Goal: Task Accomplishment & Management: Use online tool/utility

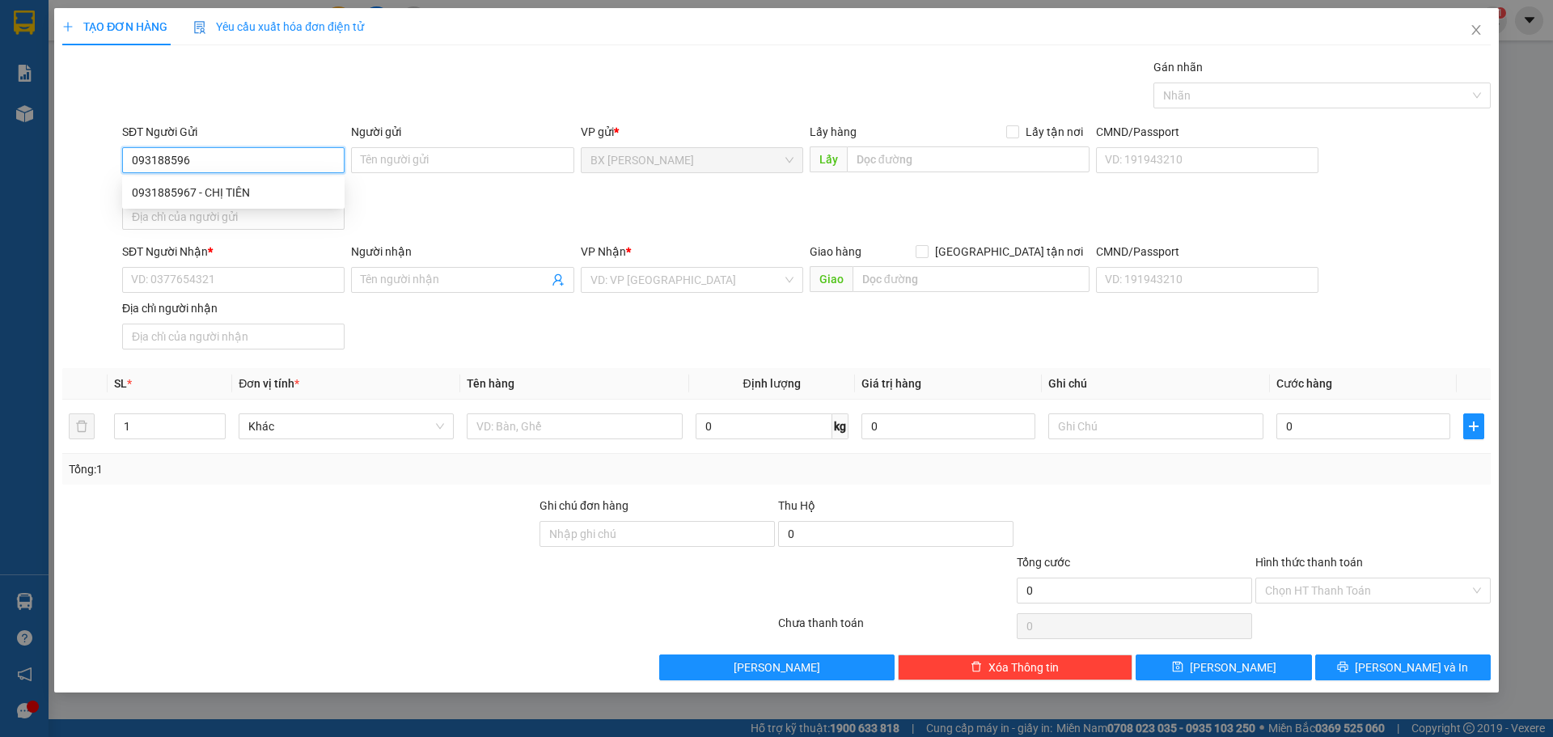
type input "0931885967"
click at [199, 200] on div "0931885967 - CHỊ TIÊN" at bounding box center [233, 193] width 203 height 18
type input "CHỊ TIÊN"
type input "0931885967"
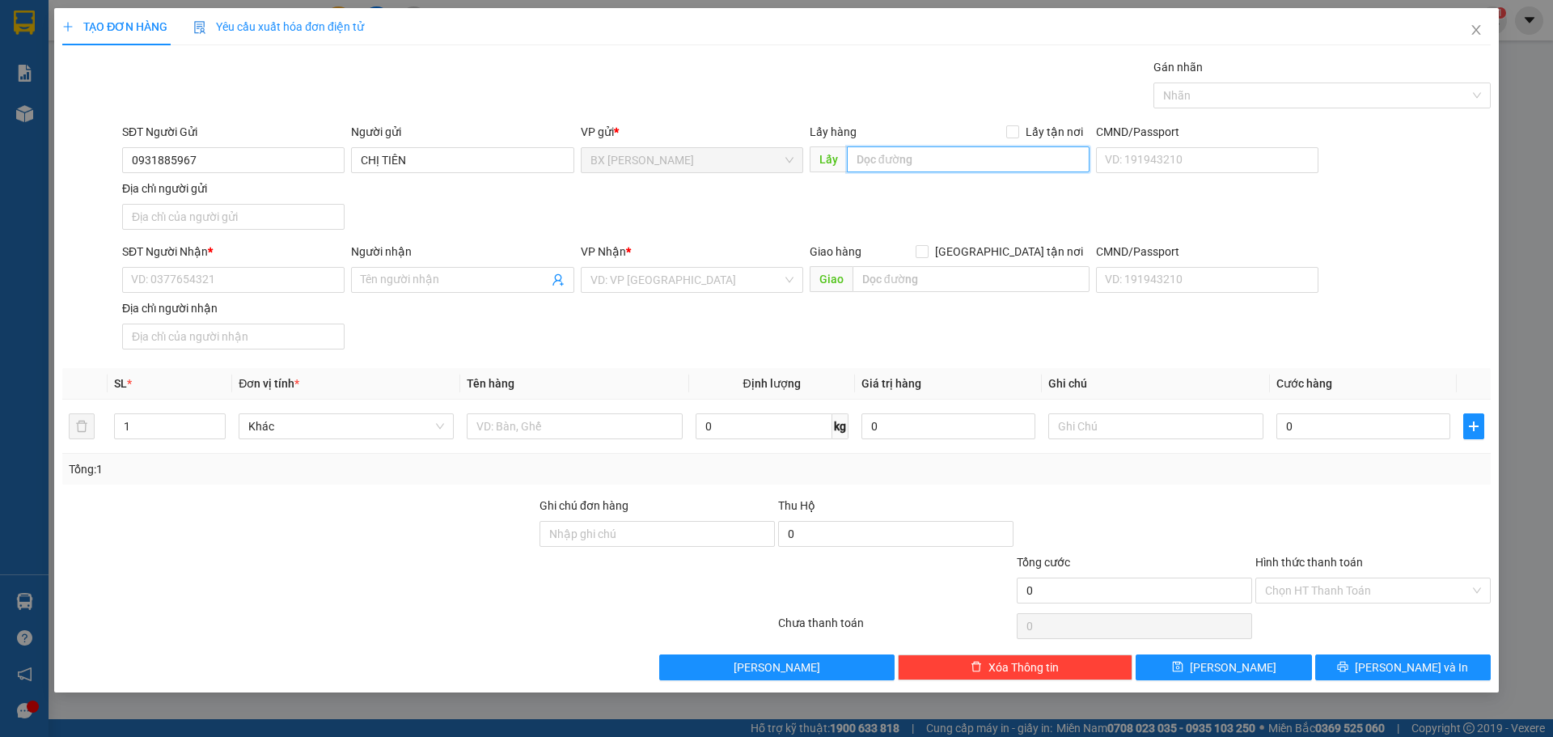
click at [934, 158] on input "text" at bounding box center [968, 159] width 243 height 26
type input "b"
type input "BÃI ĐÃ QUA [GEOGRAPHIC_DATA]"
click at [226, 290] on input "SĐT Người Nhận *" at bounding box center [233, 280] width 222 height 26
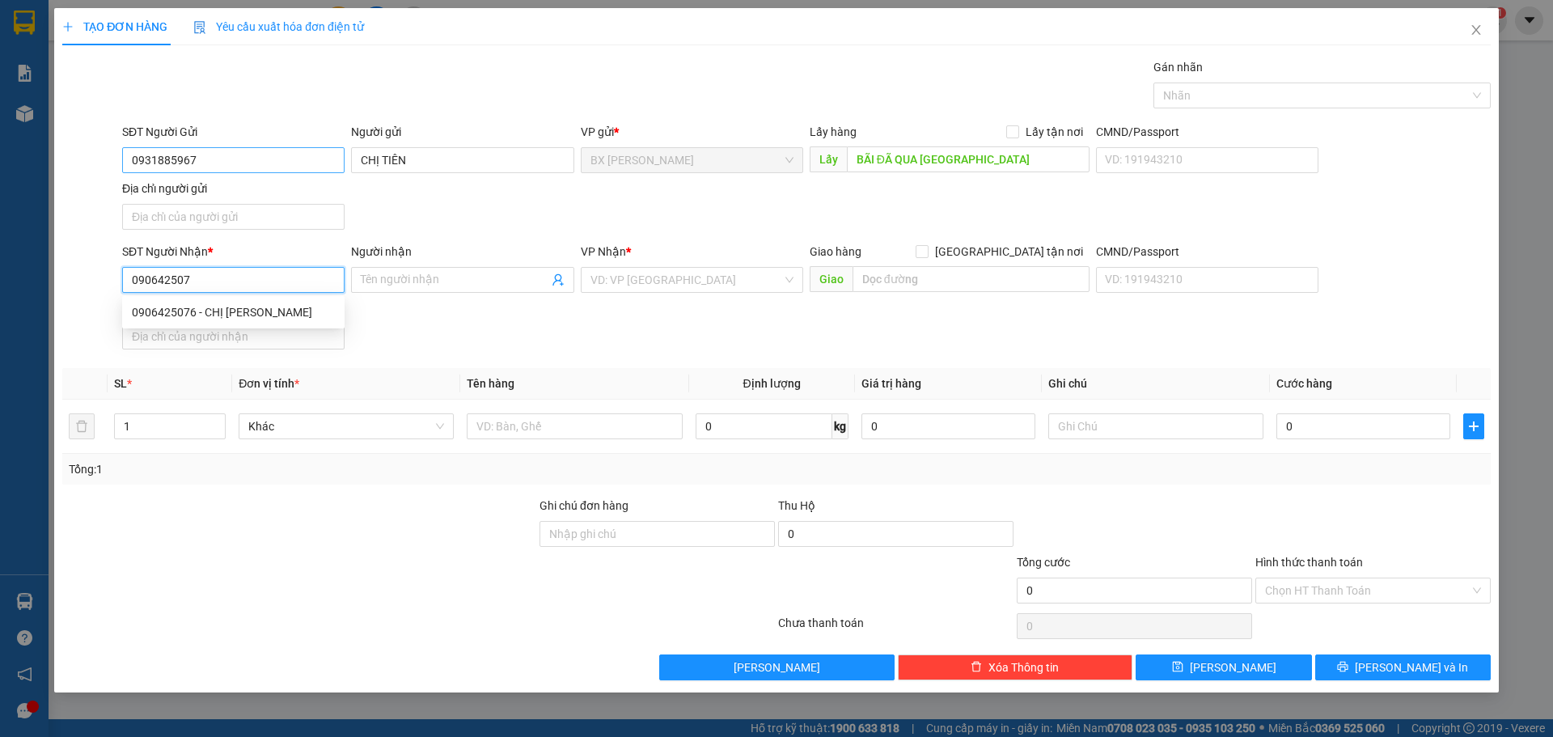
type input "0906425076"
click at [266, 288] on input "0906425076" at bounding box center [233, 280] width 222 height 26
click at [265, 307] on div "0906425076 - CHỊ [PERSON_NAME]" at bounding box center [233, 312] width 203 height 18
type input "CHỊ [PERSON_NAME]"
type input "0906425076"
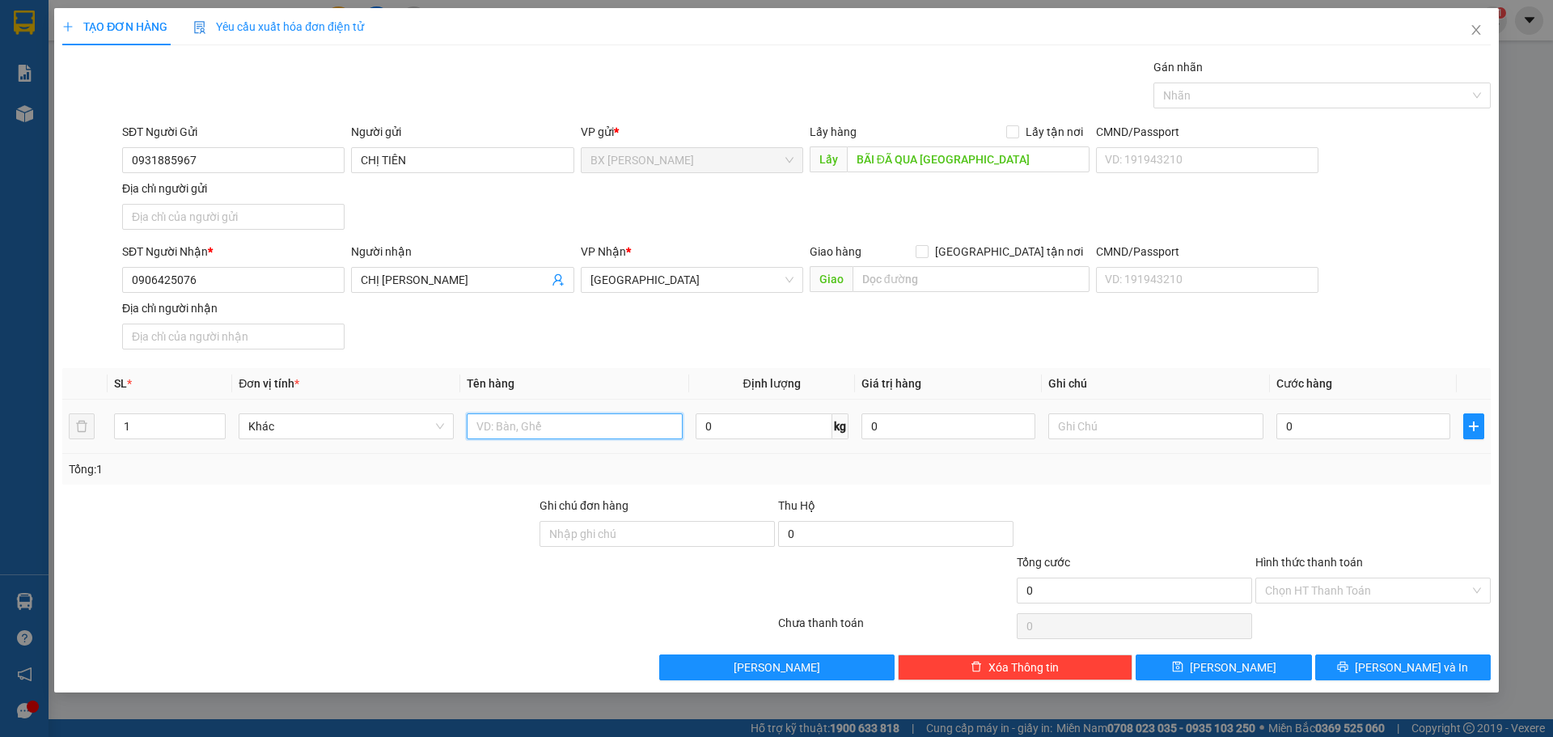
click at [578, 421] on input "text" at bounding box center [574, 426] width 215 height 26
type input "THÙNG"
click at [1395, 654] on button "[PERSON_NAME] và In" at bounding box center [1403, 667] width 176 height 26
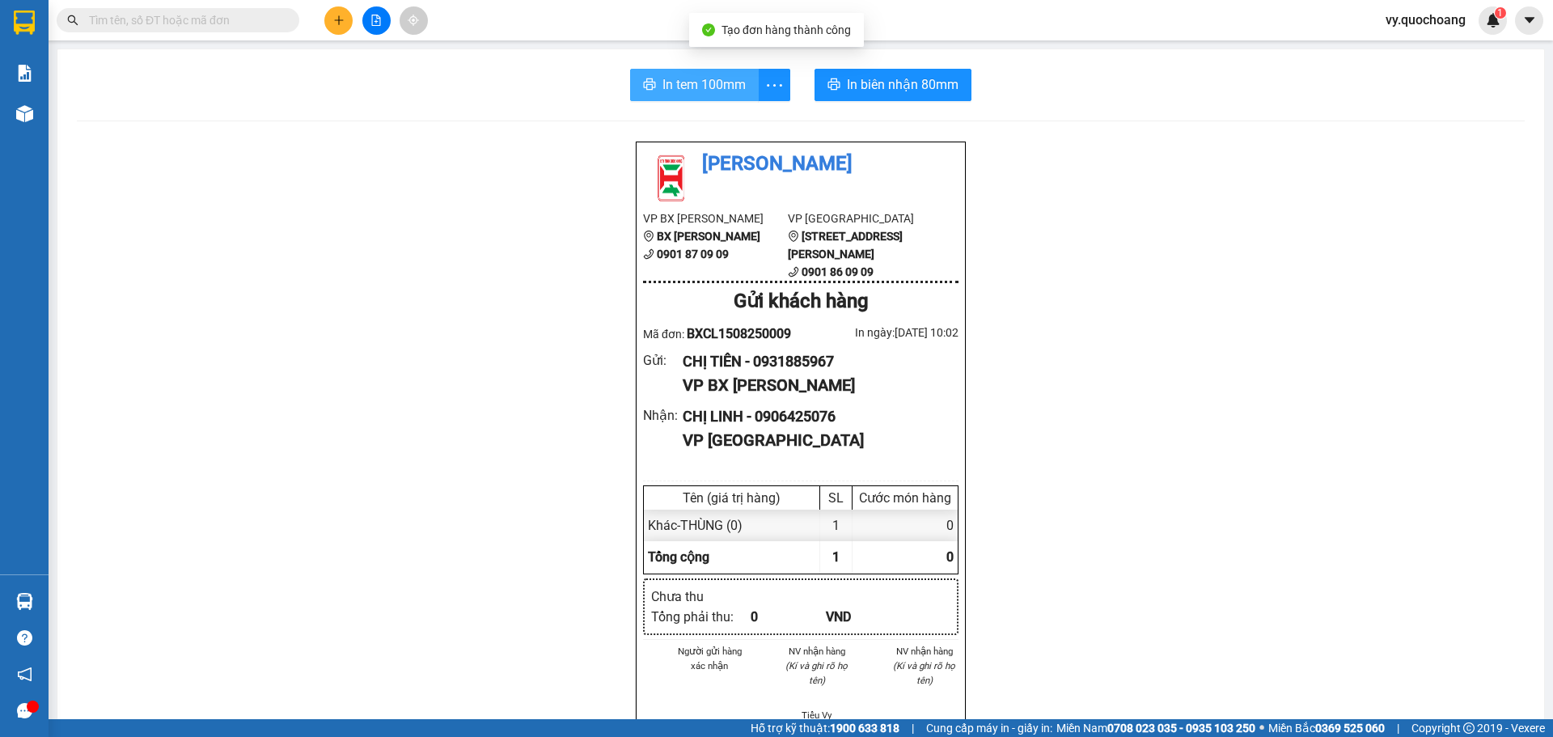
click at [701, 70] on button "In tem 100mm" at bounding box center [694, 85] width 129 height 32
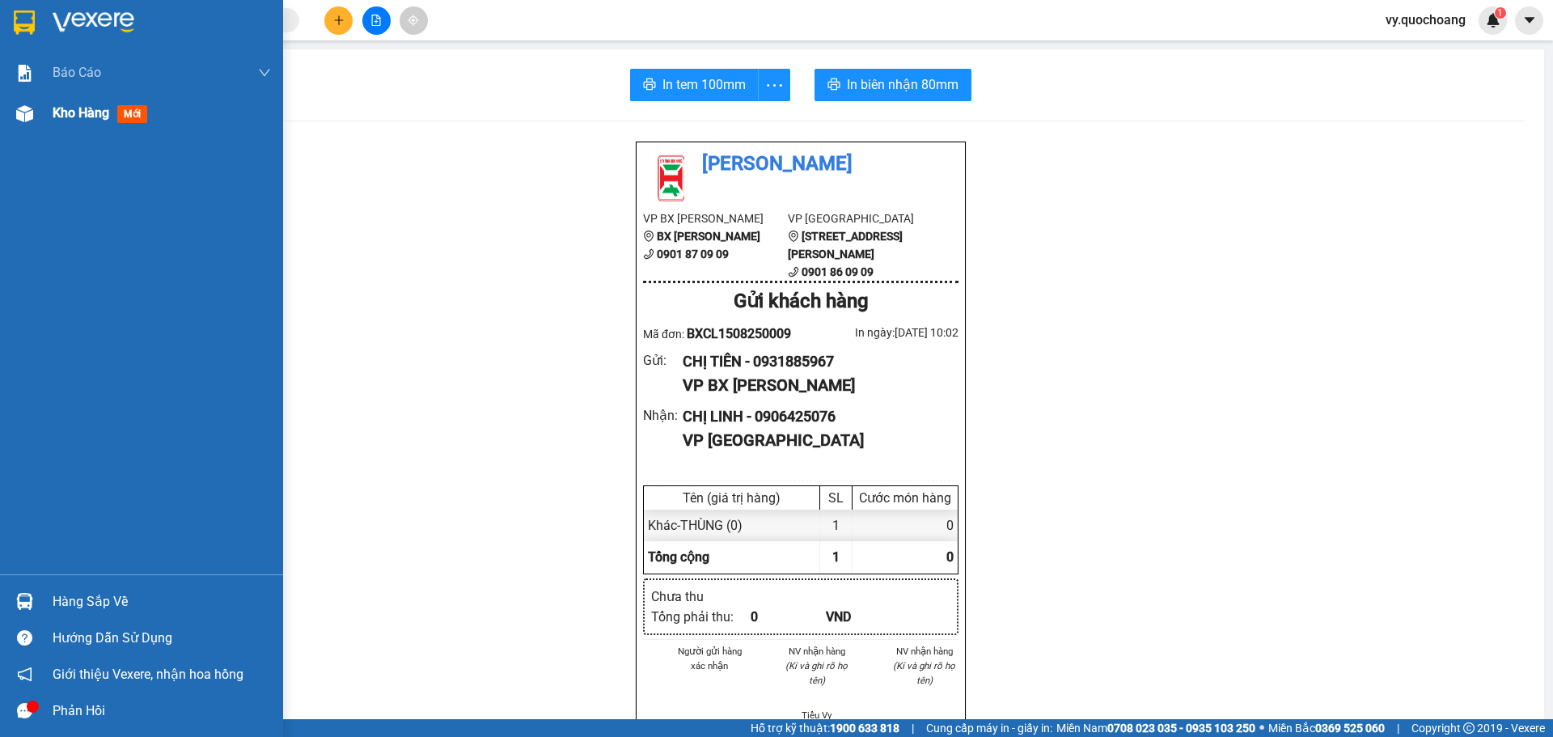
click at [59, 124] on div "Kho hàng mới" at bounding box center [162, 113] width 218 height 40
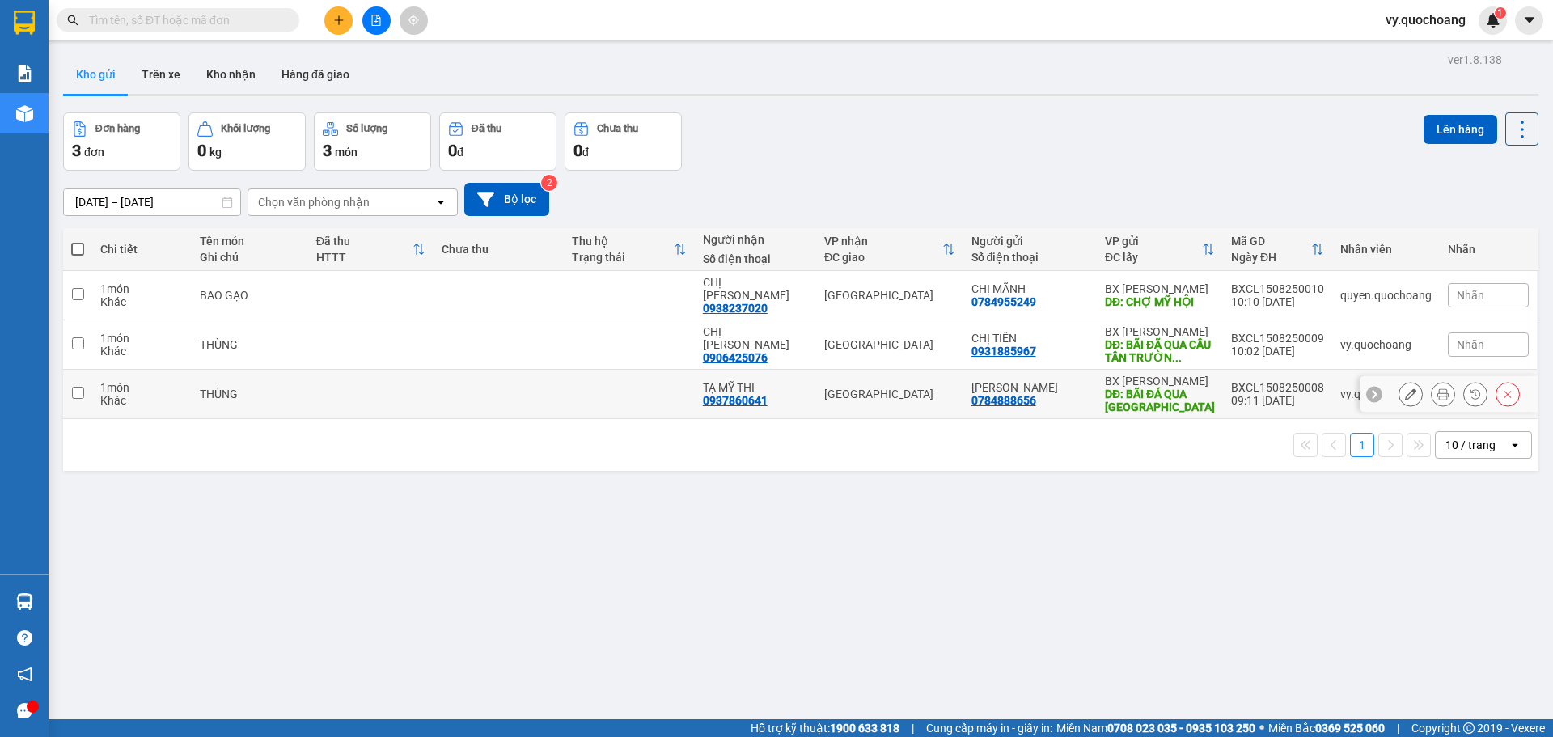
click at [434, 388] on td at bounding box center [370, 394] width 125 height 49
checkbox input "true"
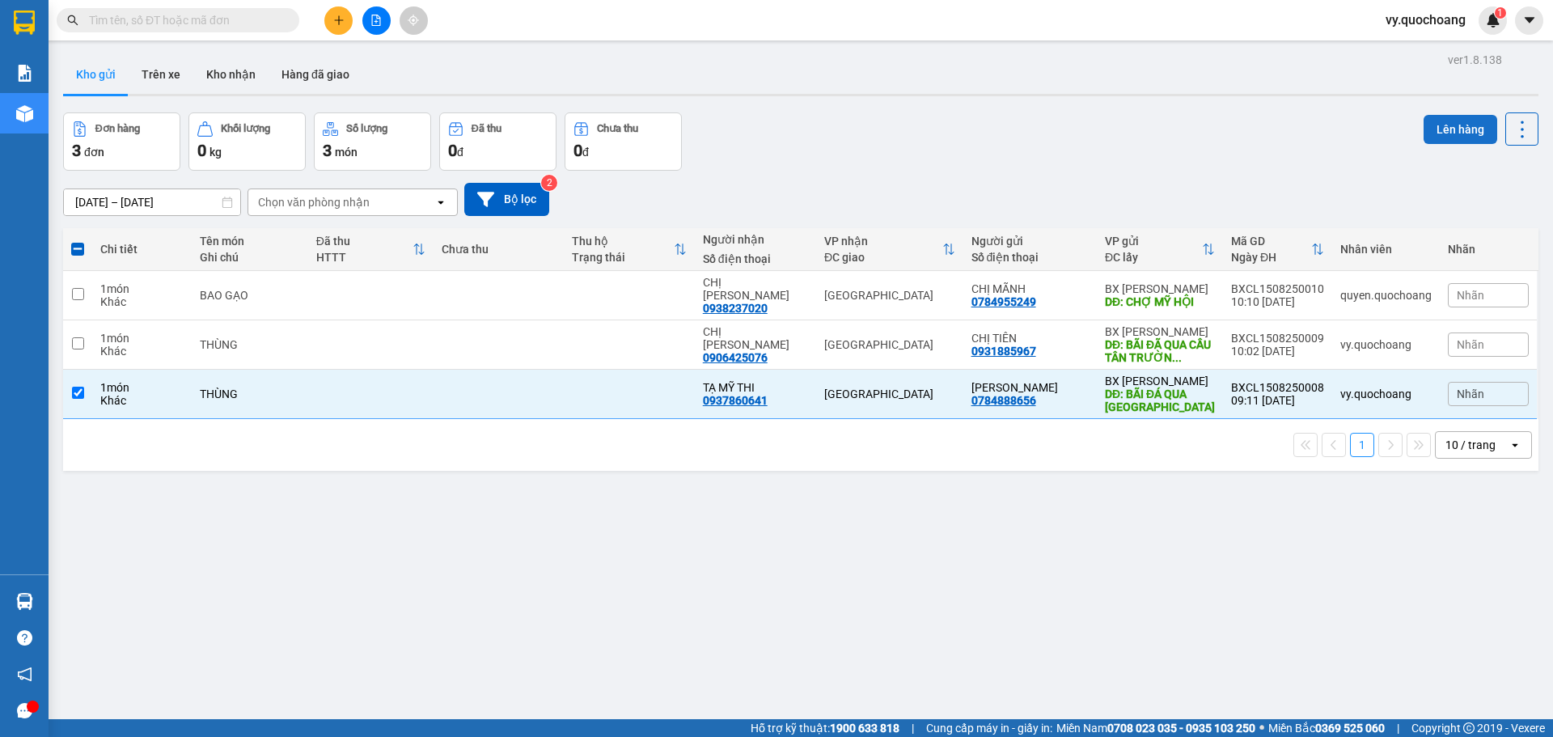
click at [1424, 125] on button "Lên hàng" at bounding box center [1461, 129] width 74 height 29
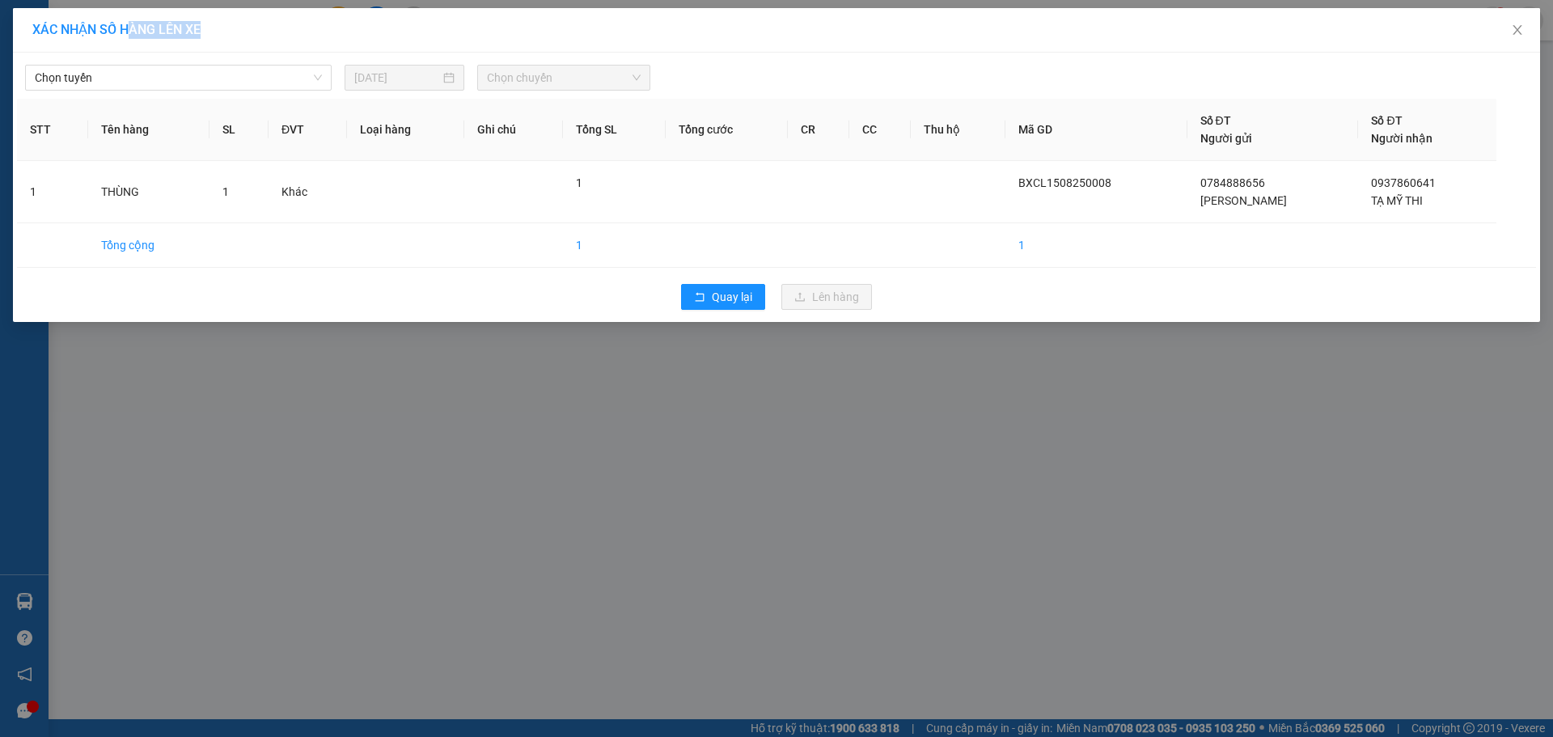
click at [129, 55] on div "XÁC NHẬN SỐ HÀNG LÊN XE Chọn tuyến [DATE] Chọn chuyến STT Tên hàng SL ĐVT Loại …" at bounding box center [776, 165] width 1527 height 314
click at [128, 62] on div "Chọn tuyến [DATE] Chọn chuyến" at bounding box center [776, 74] width 1519 height 34
drag, startPoint x: 121, startPoint y: 102, endPoint x: 131, endPoint y: 83, distance: 22.1
click at [127, 90] on div "Chọn tuyến [DATE] Chọn chuyến STT Tên hàng SL ĐVT Loại hàng Ghi chú Tổng SL Tổn…" at bounding box center [776, 187] width 1527 height 269
click at [131, 83] on span "Chọn tuyến" at bounding box center [178, 78] width 287 height 24
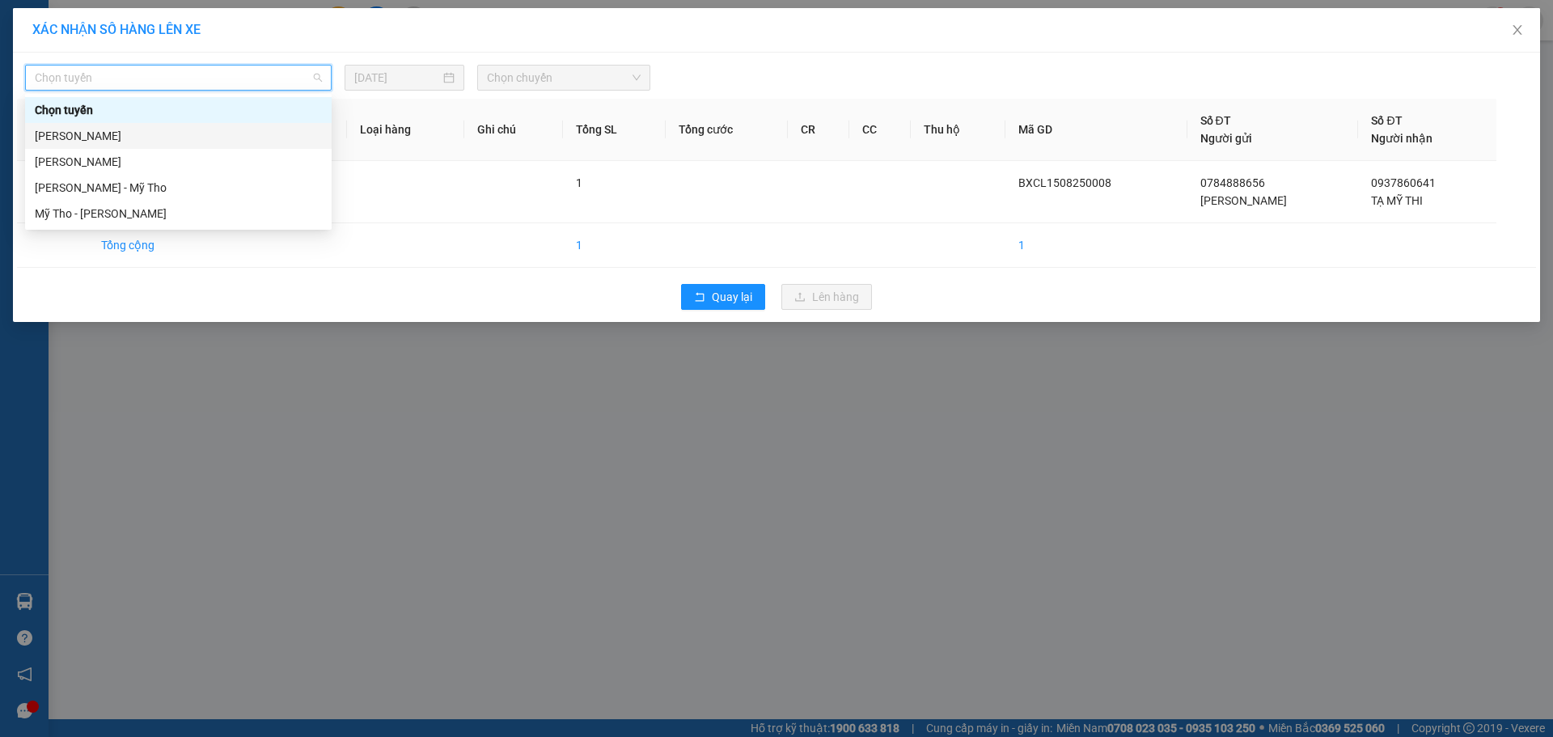
click at [146, 138] on div "[PERSON_NAME]" at bounding box center [178, 136] width 287 height 18
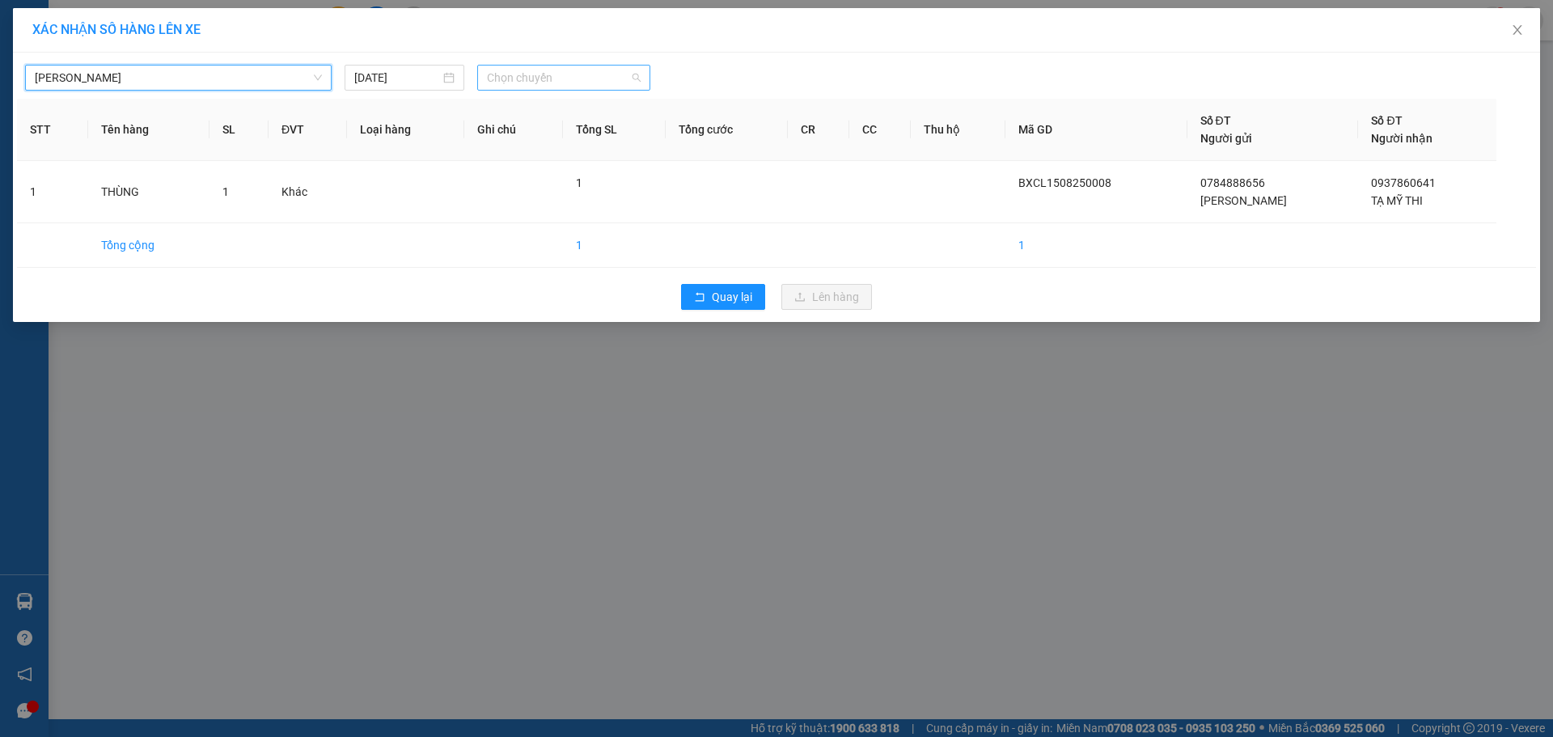
click at [539, 77] on span "Chọn chuyến" at bounding box center [564, 78] width 154 height 24
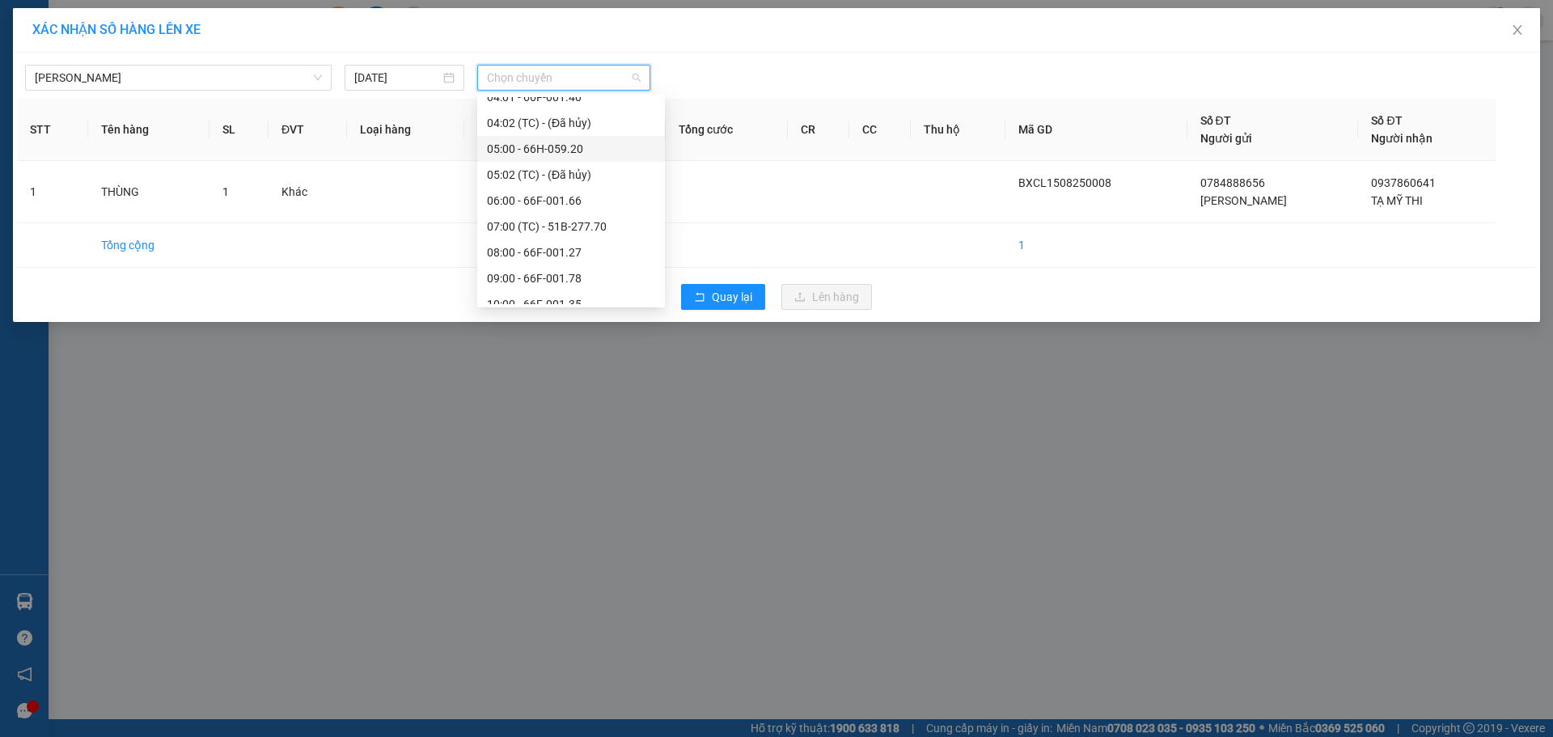
scroll to position [404, 0]
click at [541, 220] on div "10:00 - 66F-001.35" at bounding box center [571, 223] width 168 height 18
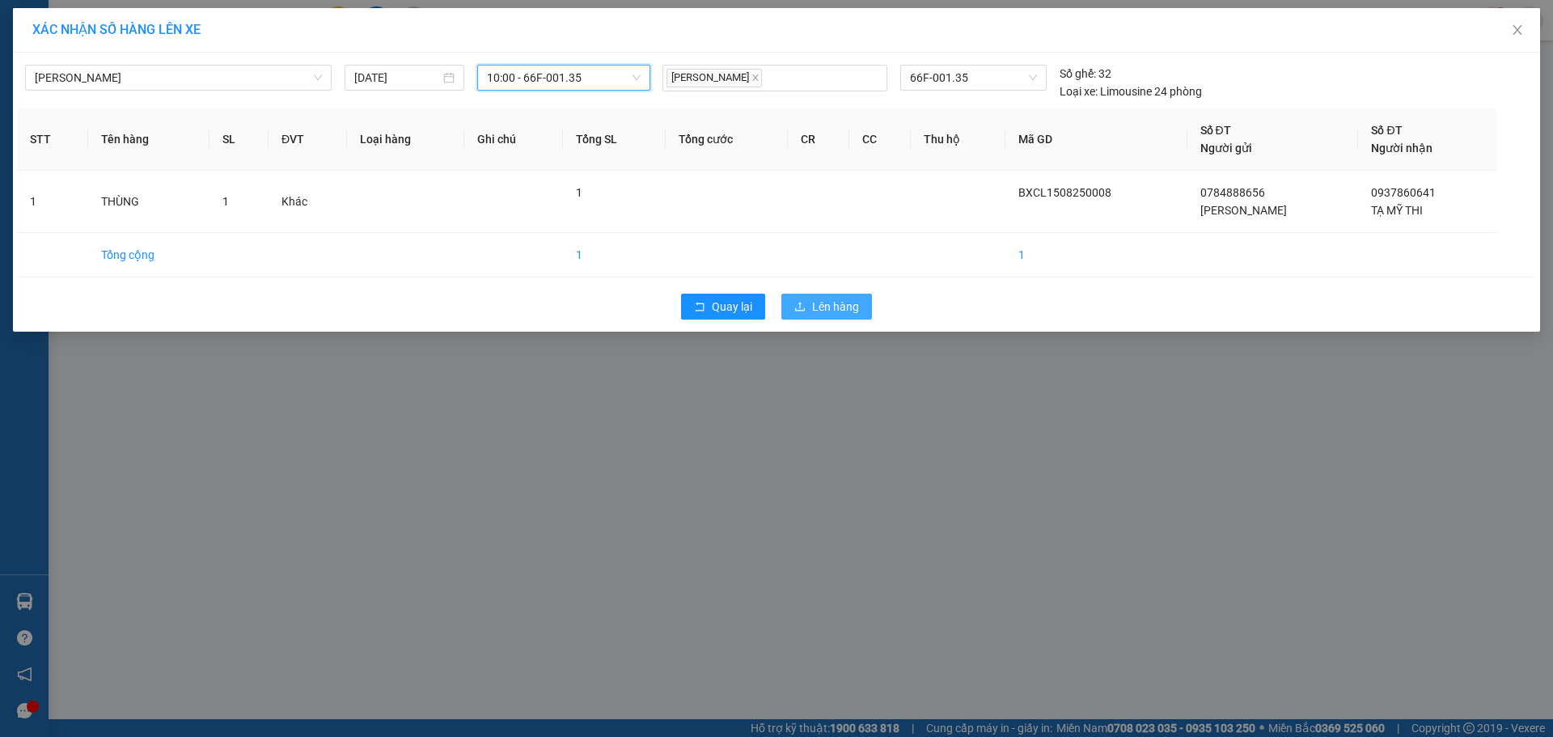
click at [804, 299] on button "Lên hàng" at bounding box center [826, 307] width 91 height 26
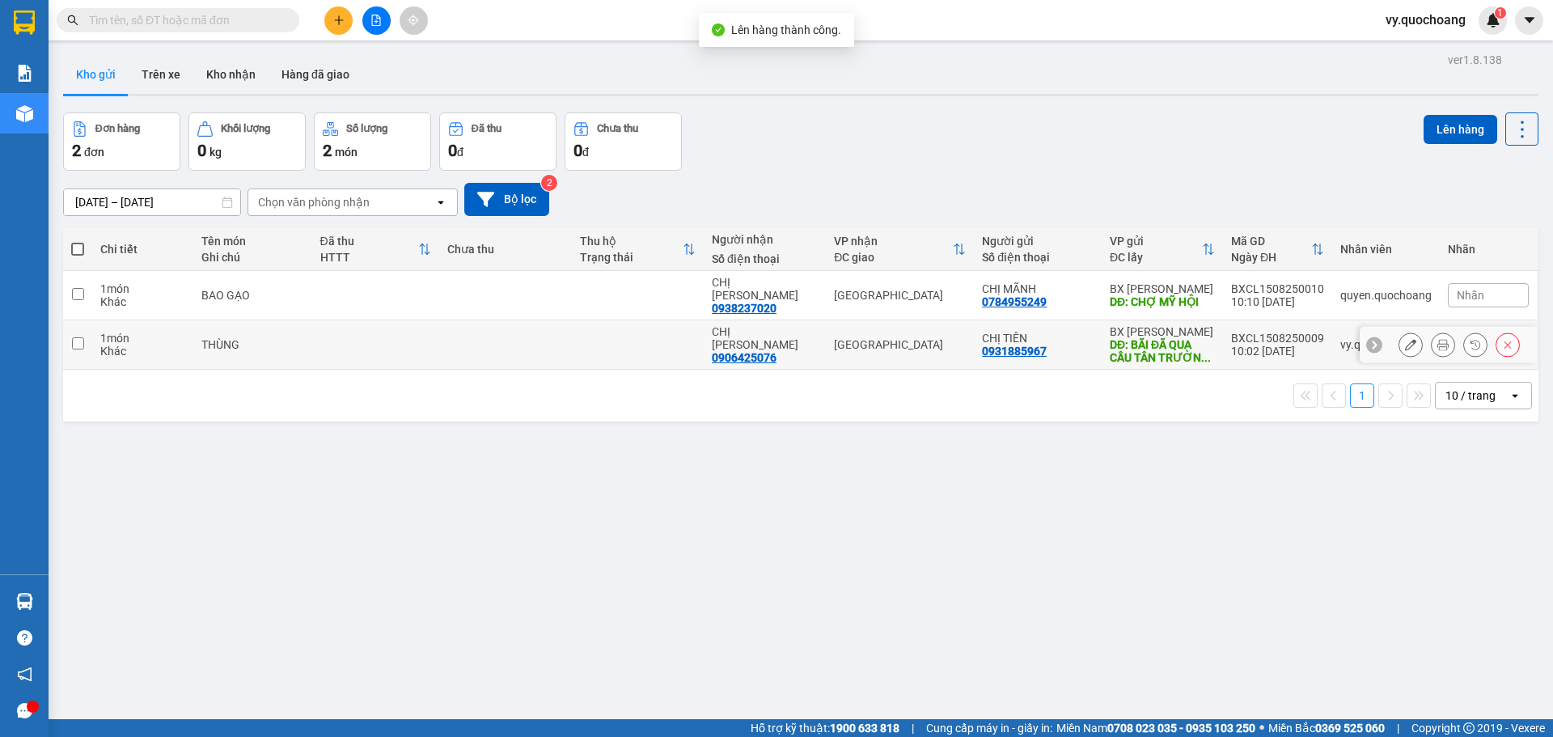
click at [837, 320] on td "[GEOGRAPHIC_DATA]" at bounding box center [900, 344] width 148 height 49
checkbox input "true"
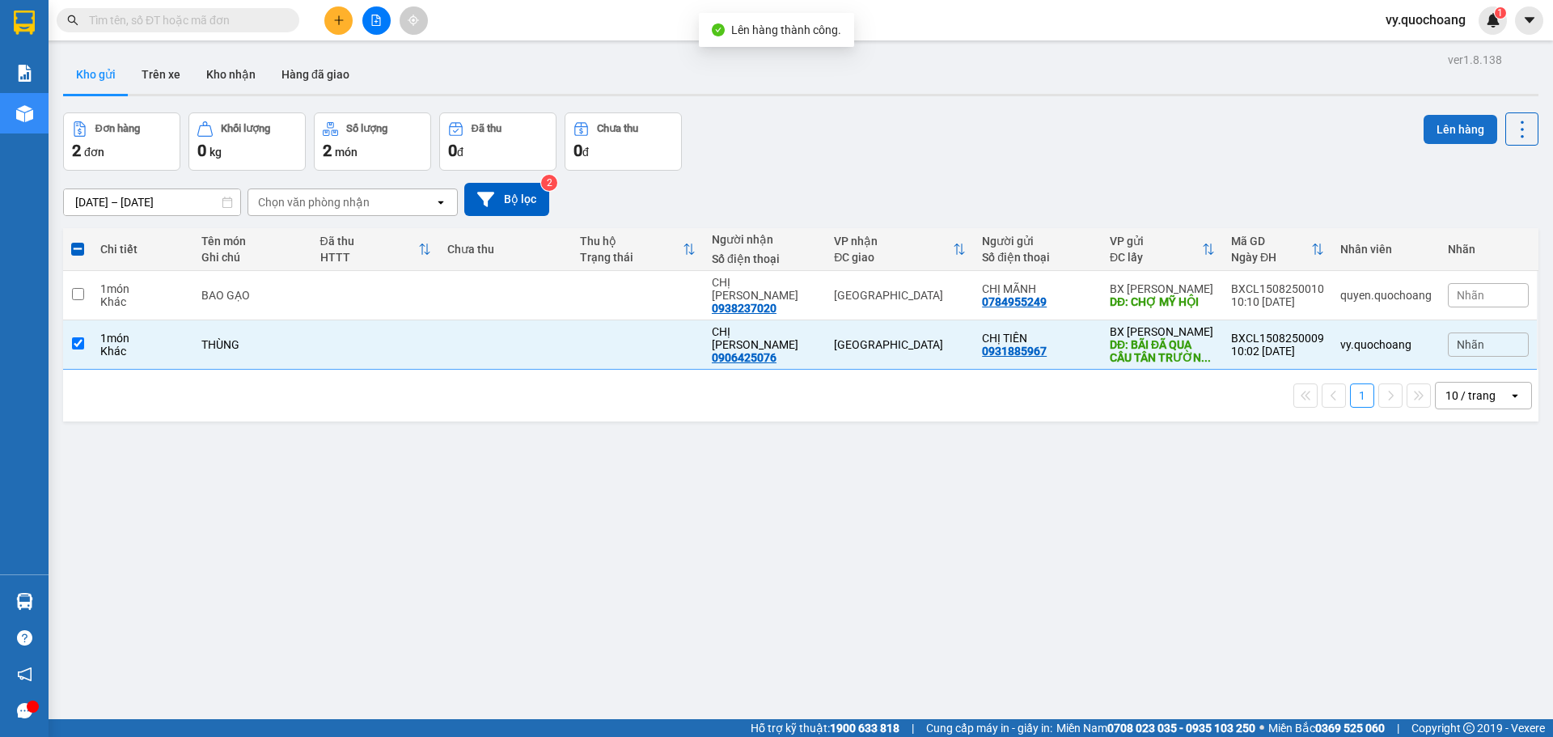
click at [1434, 115] on button "Lên hàng" at bounding box center [1461, 129] width 74 height 29
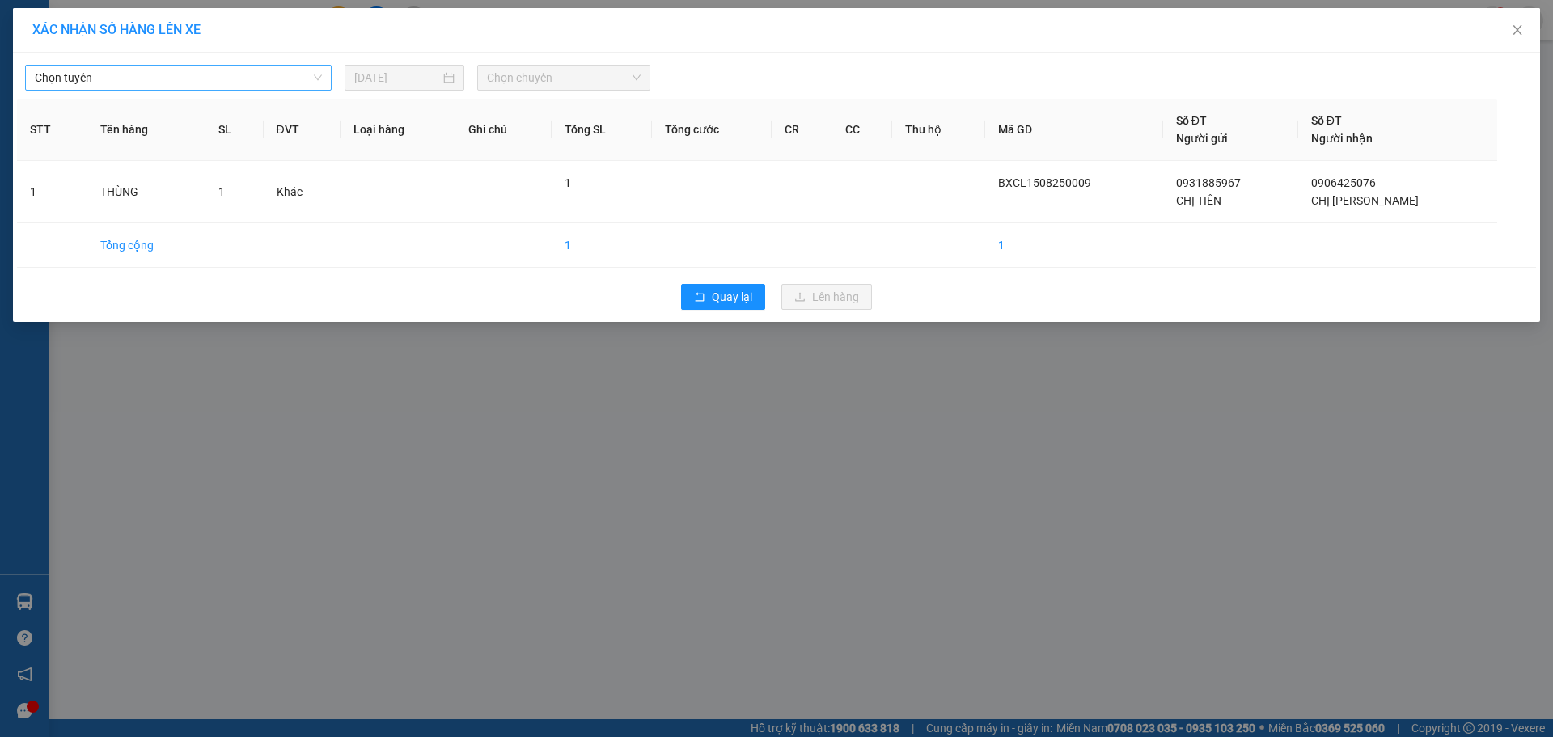
click at [136, 87] on span "Chọn tuyến" at bounding box center [178, 78] width 287 height 24
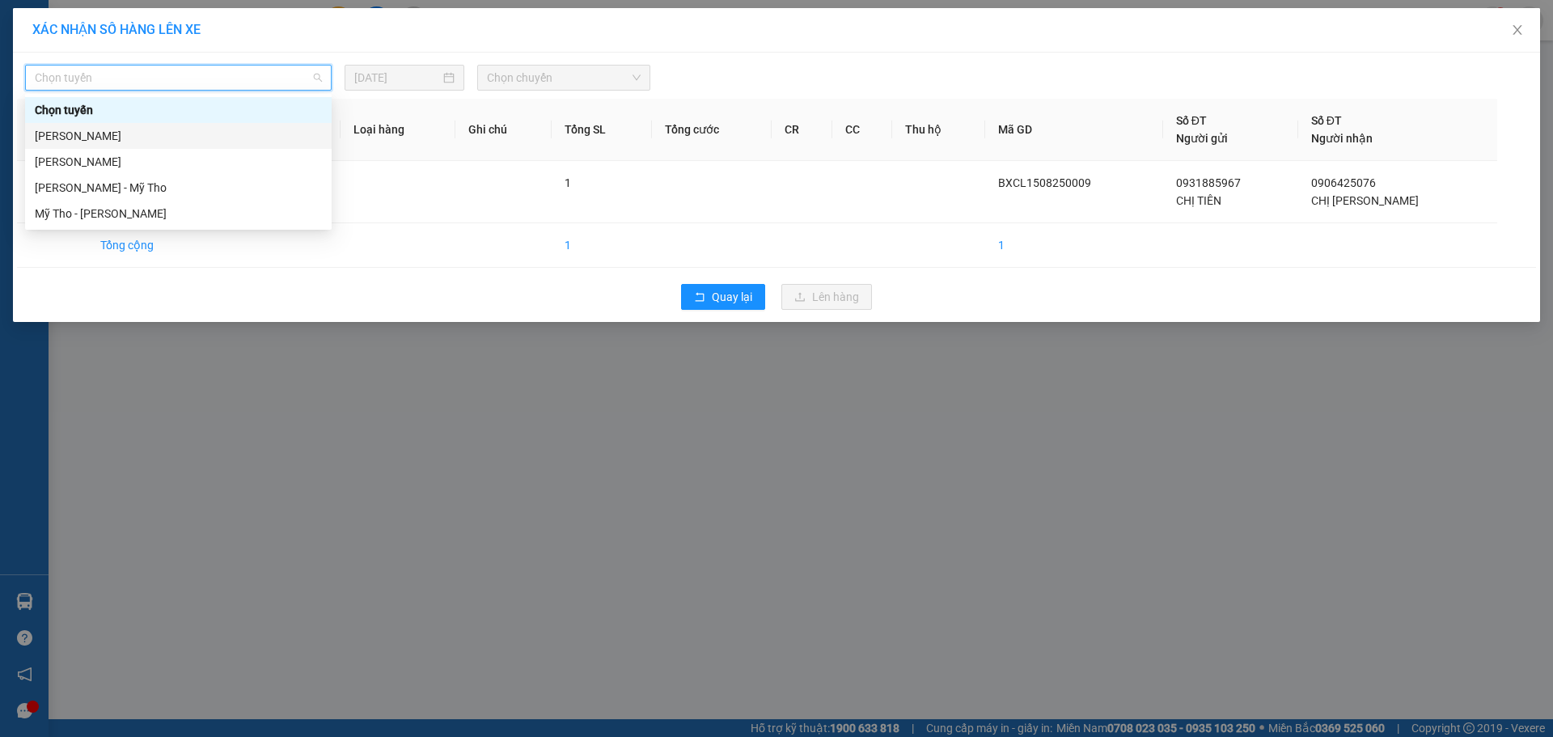
click at [175, 137] on div "[PERSON_NAME]" at bounding box center [178, 136] width 287 height 18
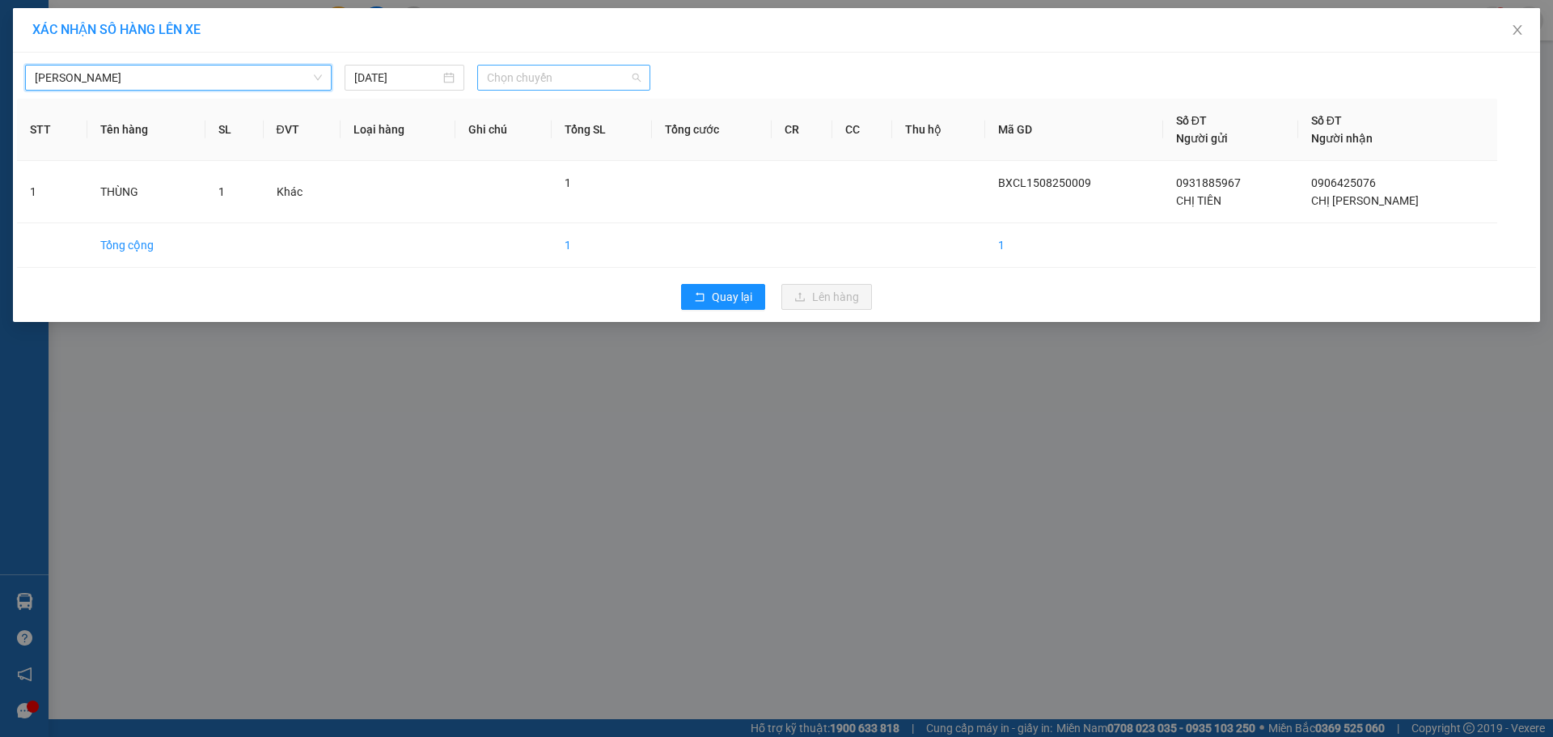
click at [581, 83] on span "Chọn chuyến" at bounding box center [564, 78] width 154 height 24
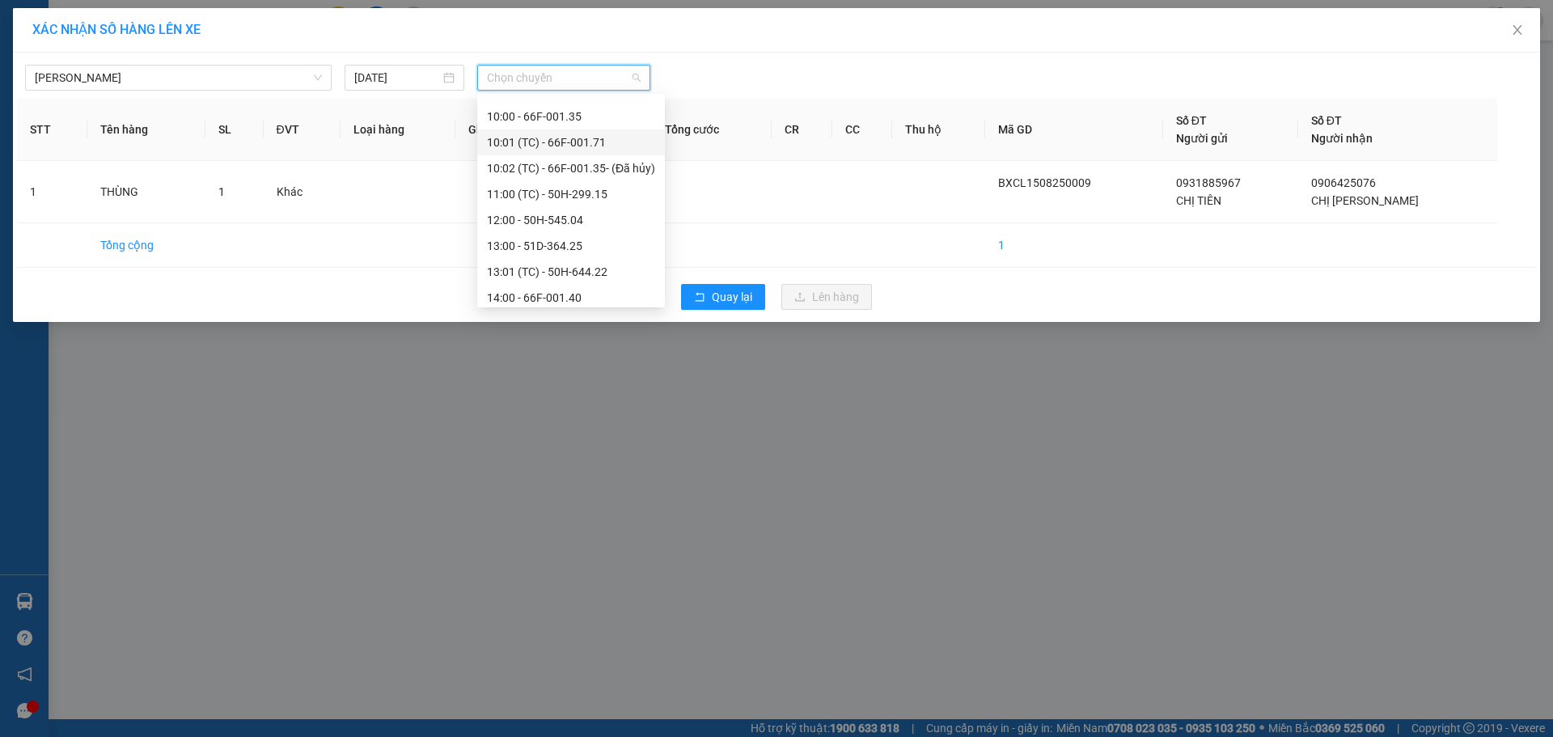
scroll to position [485, 0]
click at [553, 224] on div "11:00 (TC) - 50H-299.15" at bounding box center [571, 220] width 168 height 18
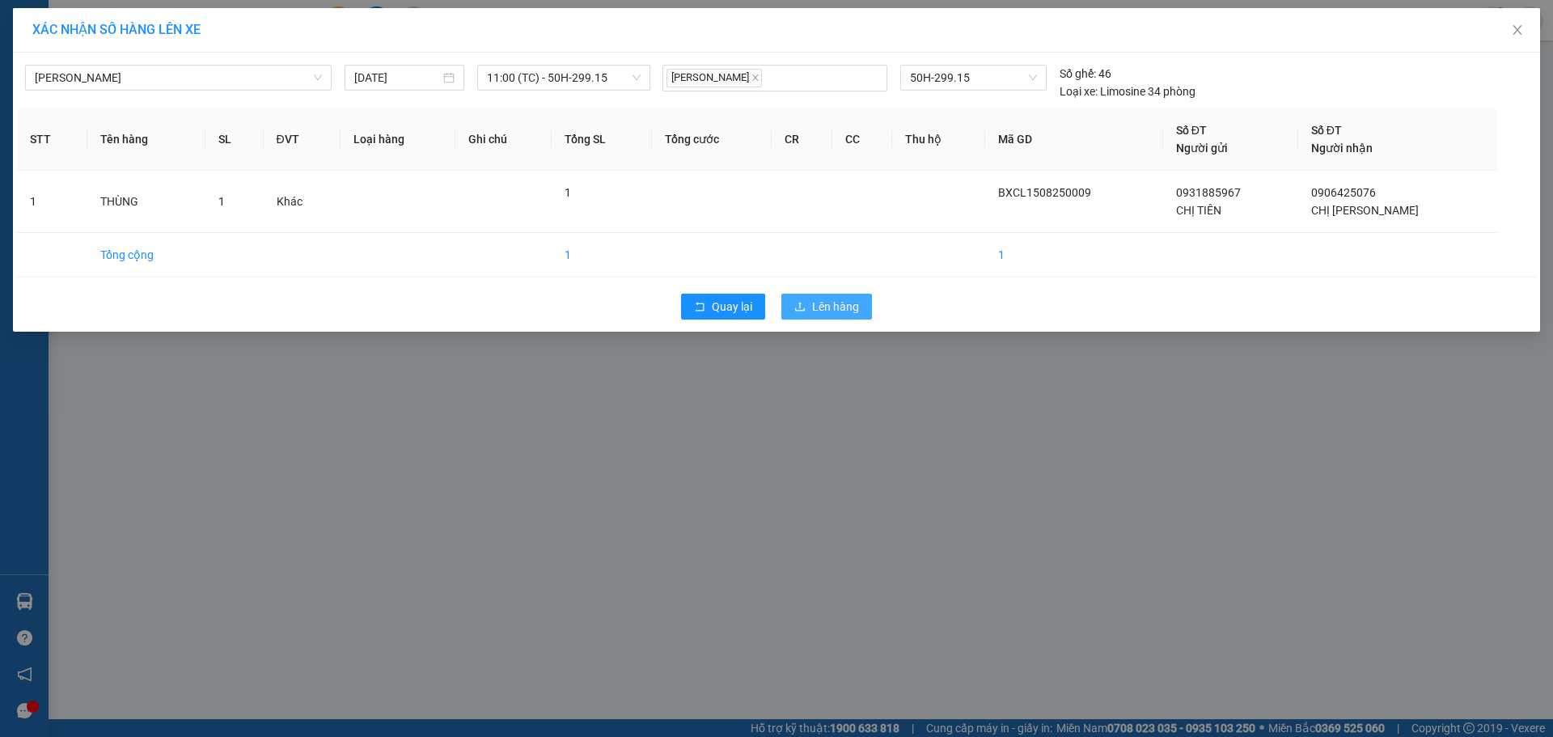
click at [822, 310] on span "Lên hàng" at bounding box center [835, 307] width 47 height 18
